Goal: Task Accomplishment & Management: Manage account settings

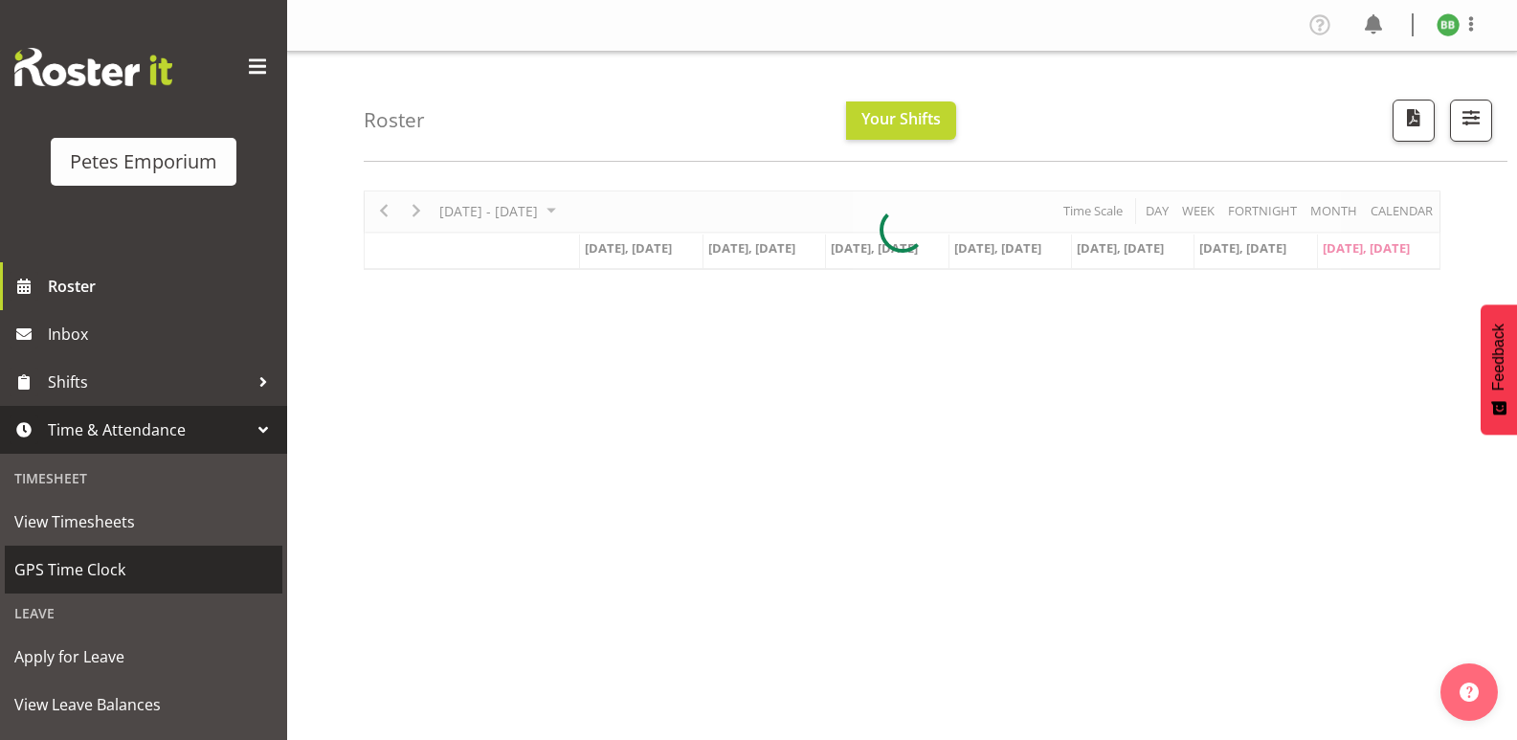
click at [122, 574] on span "GPS Time Clock" at bounding box center [143, 569] width 258 height 29
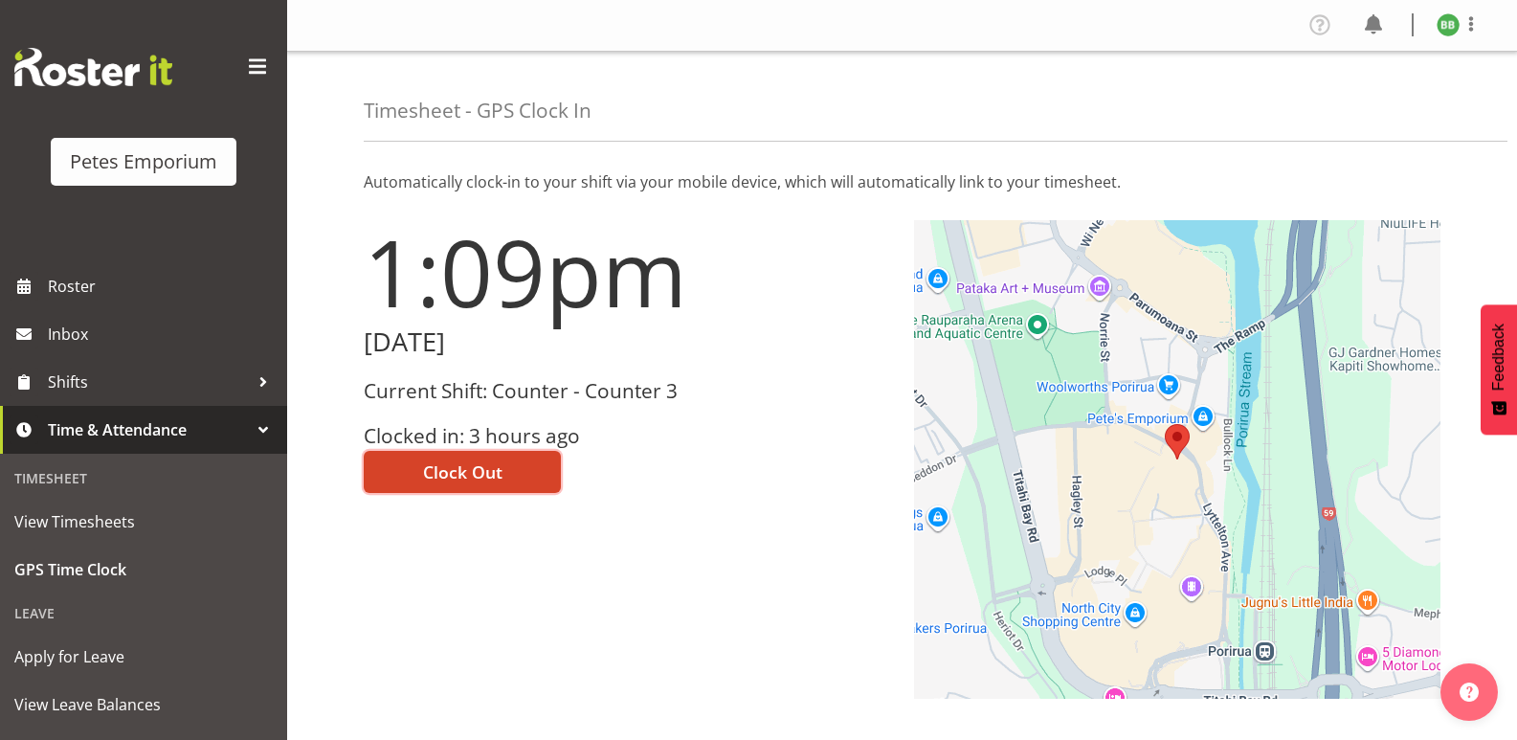
click at [470, 470] on span "Clock Out" at bounding box center [462, 471] width 79 height 25
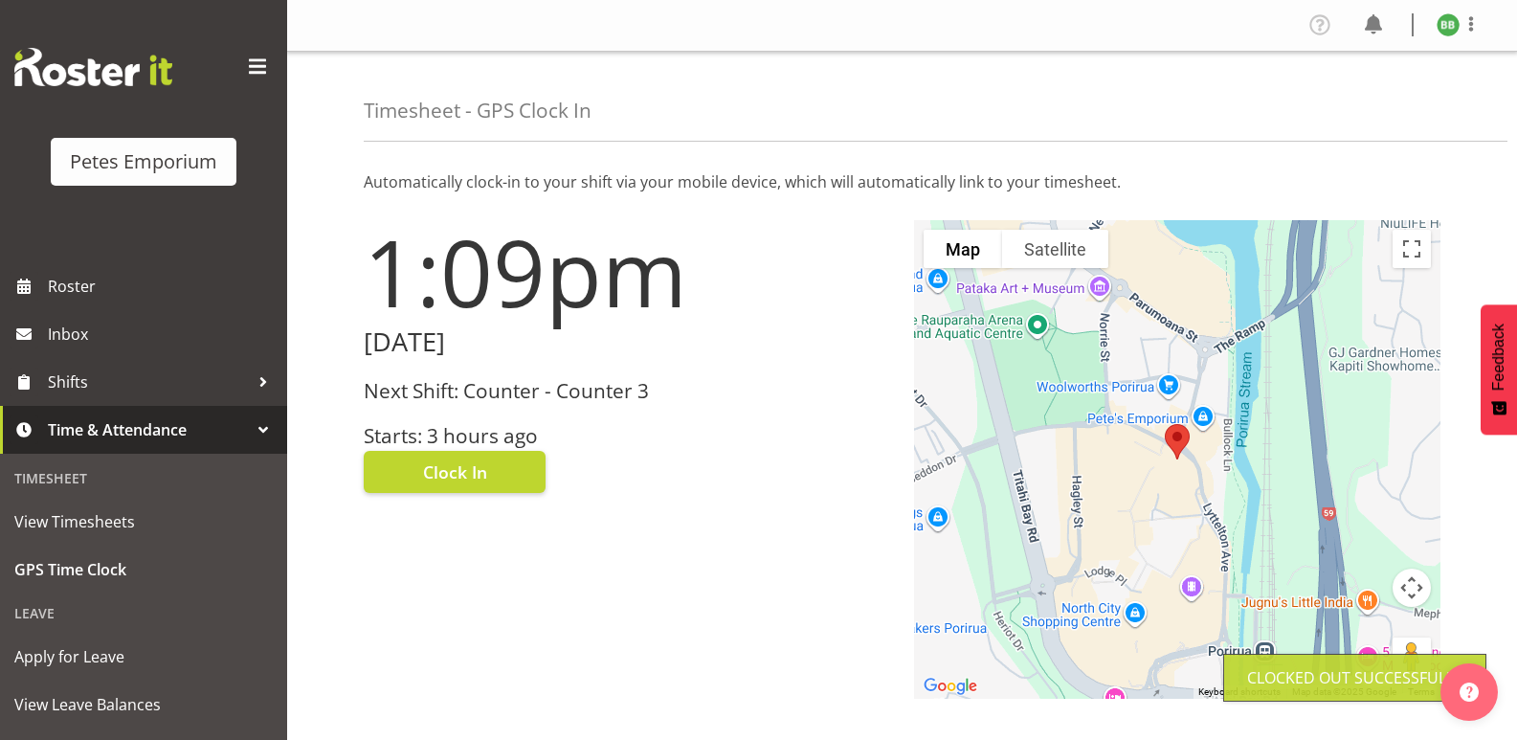
click at [1442, 31] on img at bounding box center [1448, 24] width 23 height 23
click at [1369, 100] on link "Log Out" at bounding box center [1391, 100] width 184 height 34
